Goal: Check status: Check status

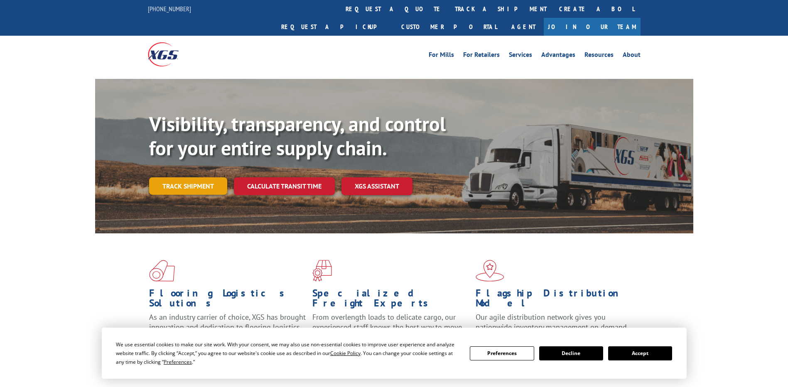
click at [169, 177] on link "Track shipment" at bounding box center [188, 185] width 78 height 17
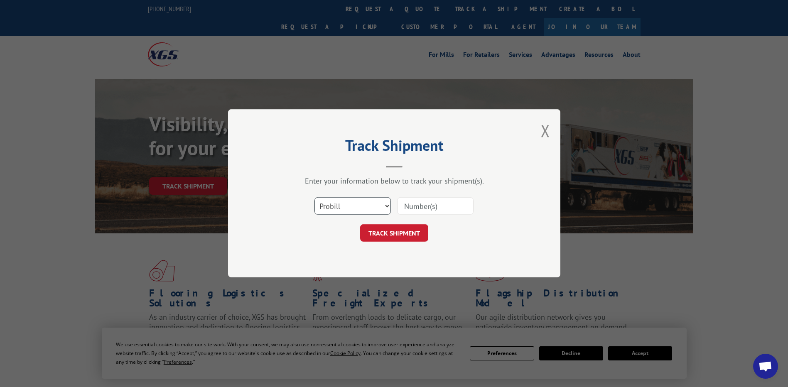
click at [355, 203] on select "Select category... Probill BOL PO" at bounding box center [352, 206] width 76 height 17
select select "po"
click at [314, 198] on select "Select category... Probill BOL PO" at bounding box center [352, 206] width 76 height 17
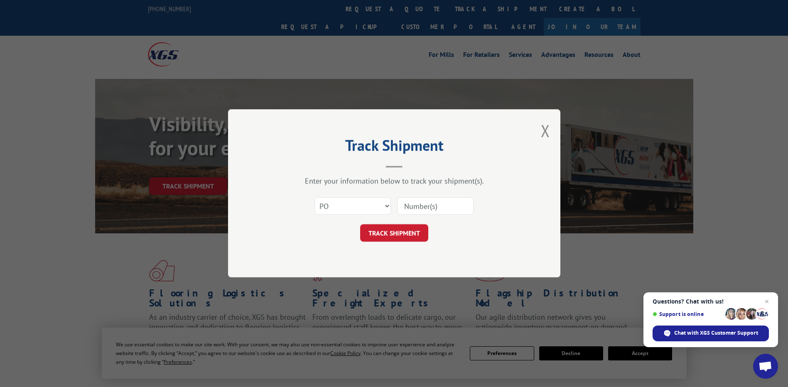
paste input "34516077"
click at [419, 209] on input "34516077" at bounding box center [435, 206] width 76 height 17
type input "34516077"
click at [412, 234] on button "TRACK SHIPMENT" at bounding box center [394, 233] width 68 height 17
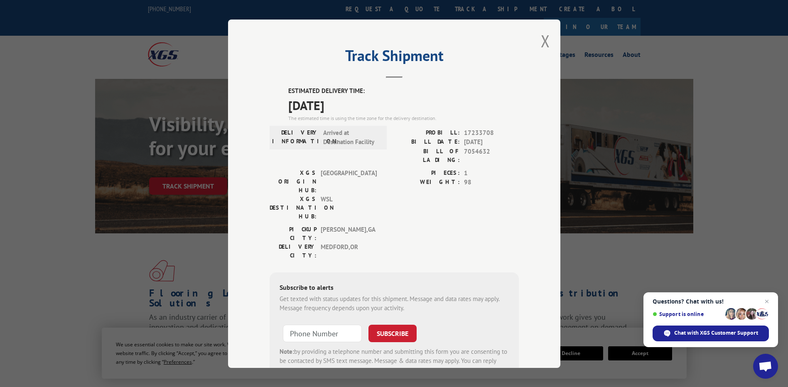
click at [25, 258] on div "Track Shipment ESTIMATED DELIVERY TIME: [DATE] The estimated time is using the …" at bounding box center [394, 193] width 788 height 387
click at [39, 152] on div "Track Shipment ESTIMATED DELIVERY TIME: [DATE] The estimated time is using the …" at bounding box center [394, 193] width 788 height 387
click at [545, 43] on button "Close modal" at bounding box center [545, 41] width 9 height 22
